Goal: Task Accomplishment & Management: Manage account settings

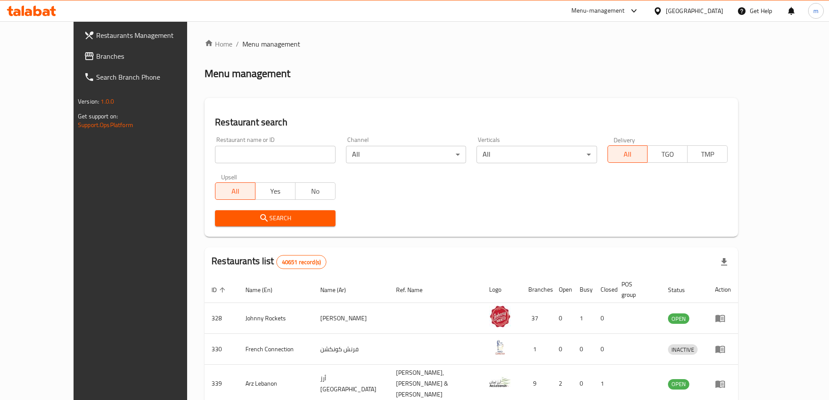
click at [96, 55] on span "Branches" at bounding box center [150, 56] width 109 height 10
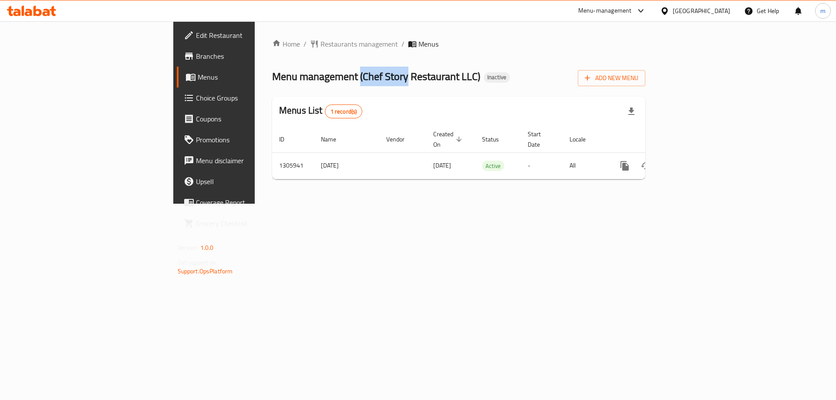
drag, startPoint x: 246, startPoint y: 74, endPoint x: 293, endPoint y: 77, distance: 46.7
click at [293, 77] on span "Menu management ( Chef Story Restaurant LLC )" at bounding box center [376, 77] width 208 height 20
copy span "( Chef Story"
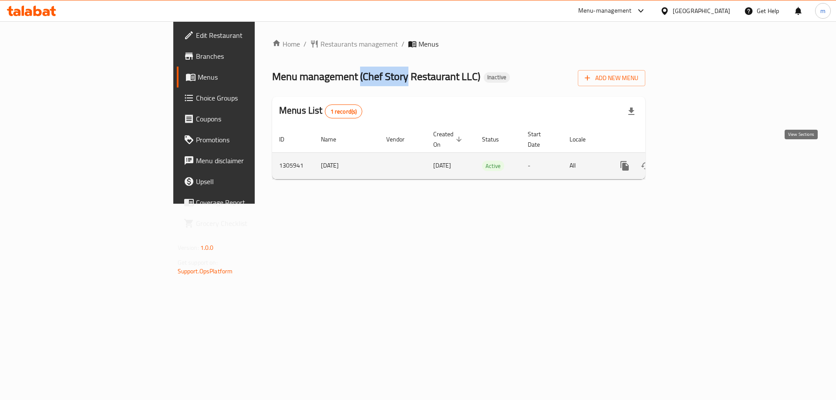
click at [693, 161] on icon "enhanced table" at bounding box center [687, 166] width 10 height 10
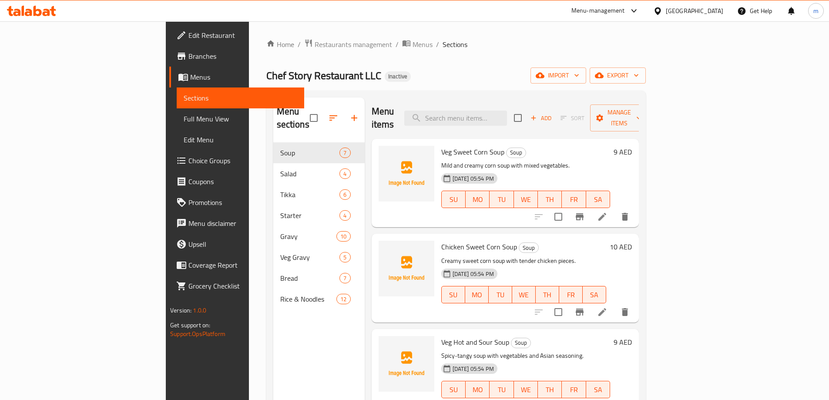
click at [188, 34] on span "Edit Restaurant" at bounding box center [242, 35] width 109 height 10
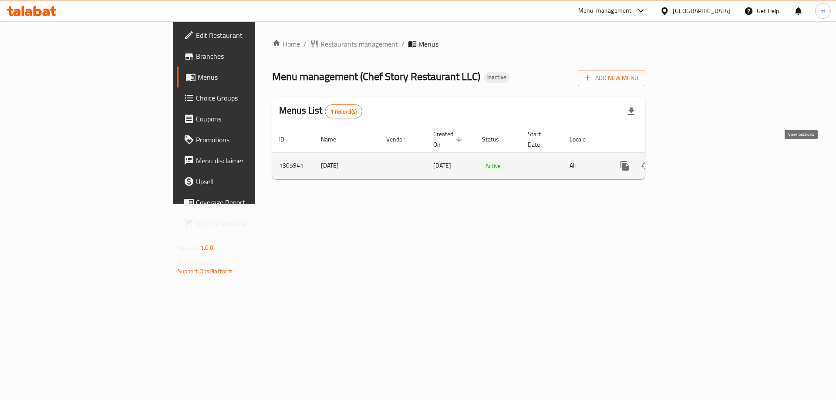
click at [698, 156] on link "enhanced table" at bounding box center [687, 165] width 21 height 21
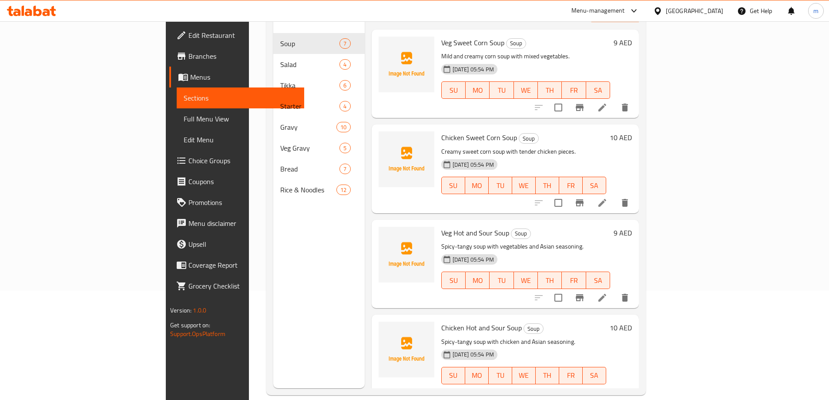
scroll to position [122, 0]
